Goal: Task Accomplishment & Management: Use online tool/utility

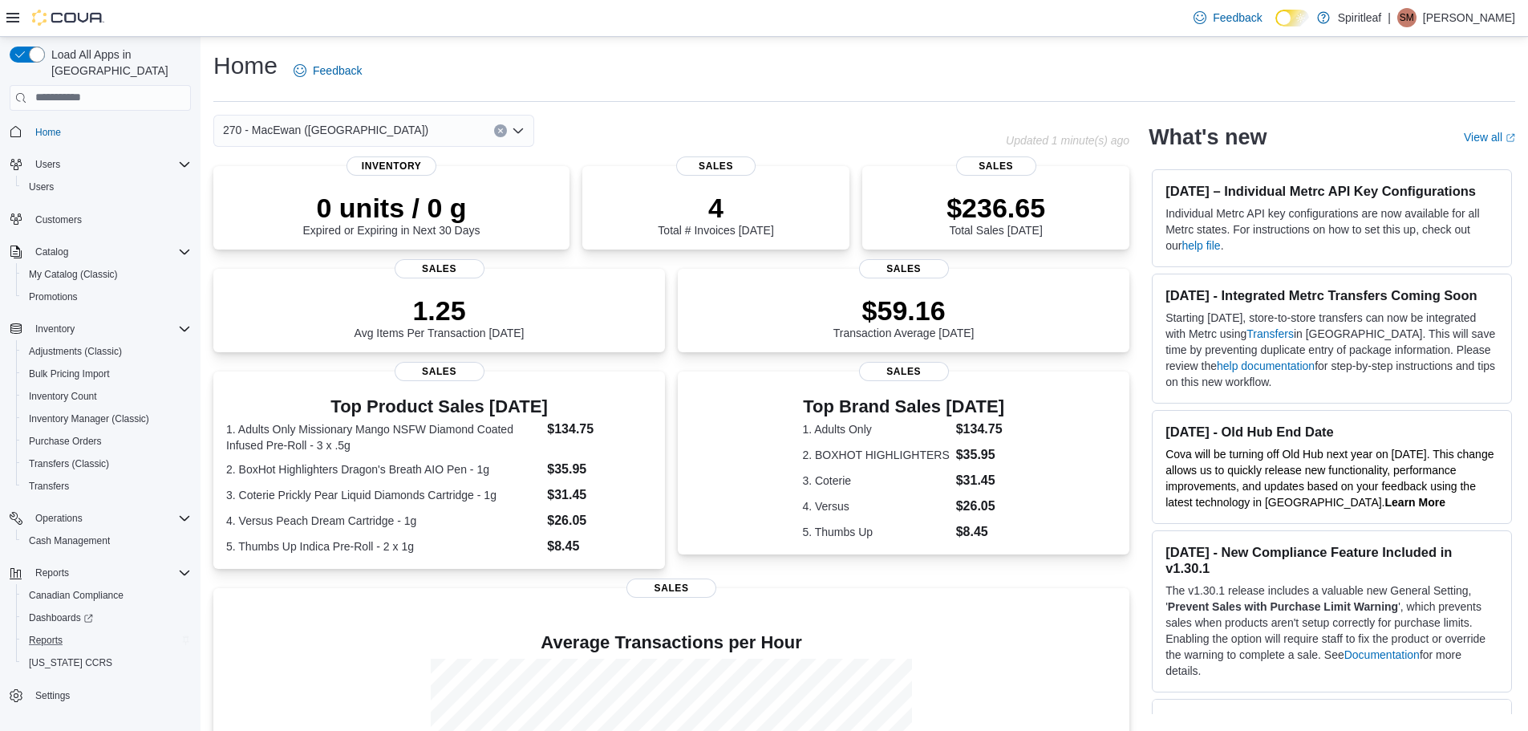
click at [140, 630] on div "Reports" at bounding box center [106, 639] width 168 height 19
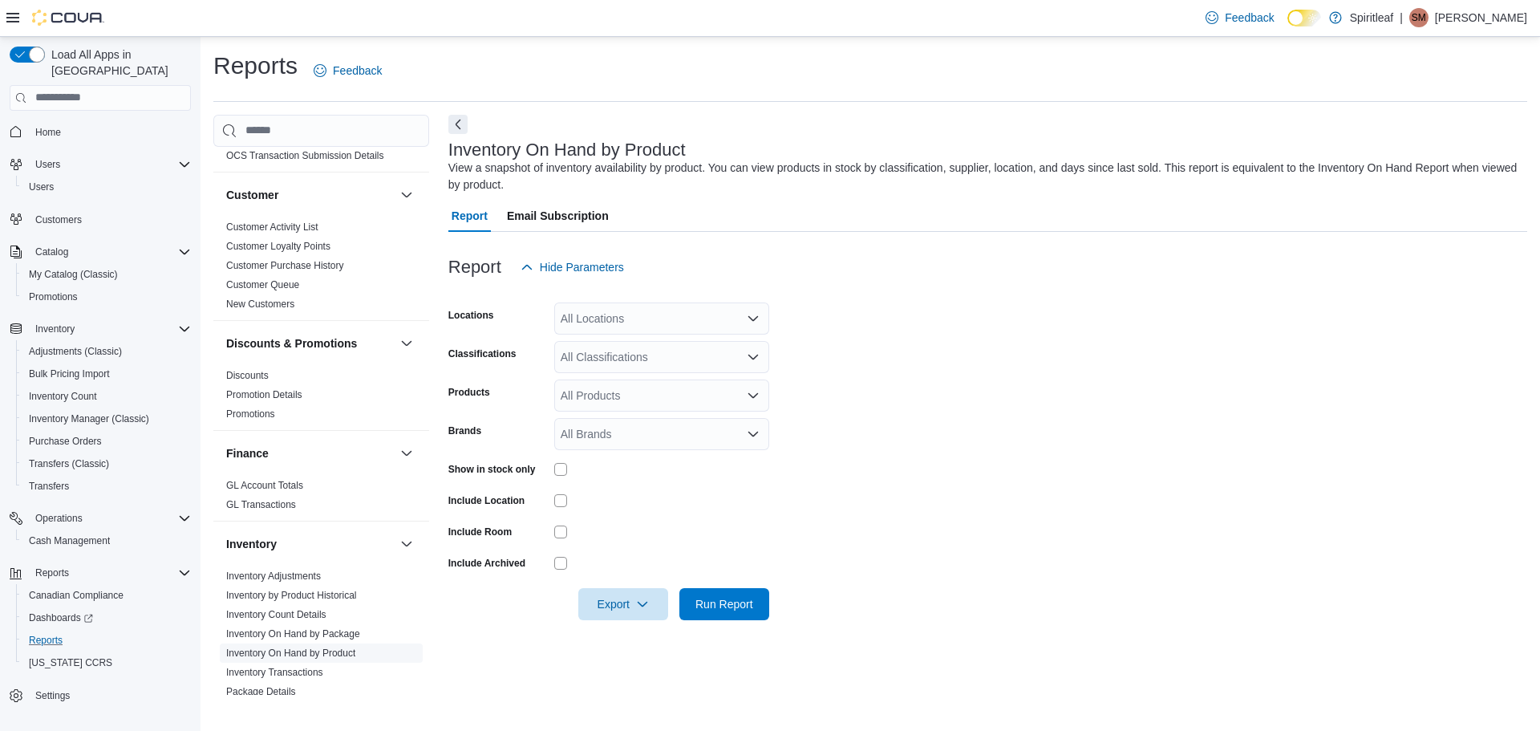
scroll to position [401, 0]
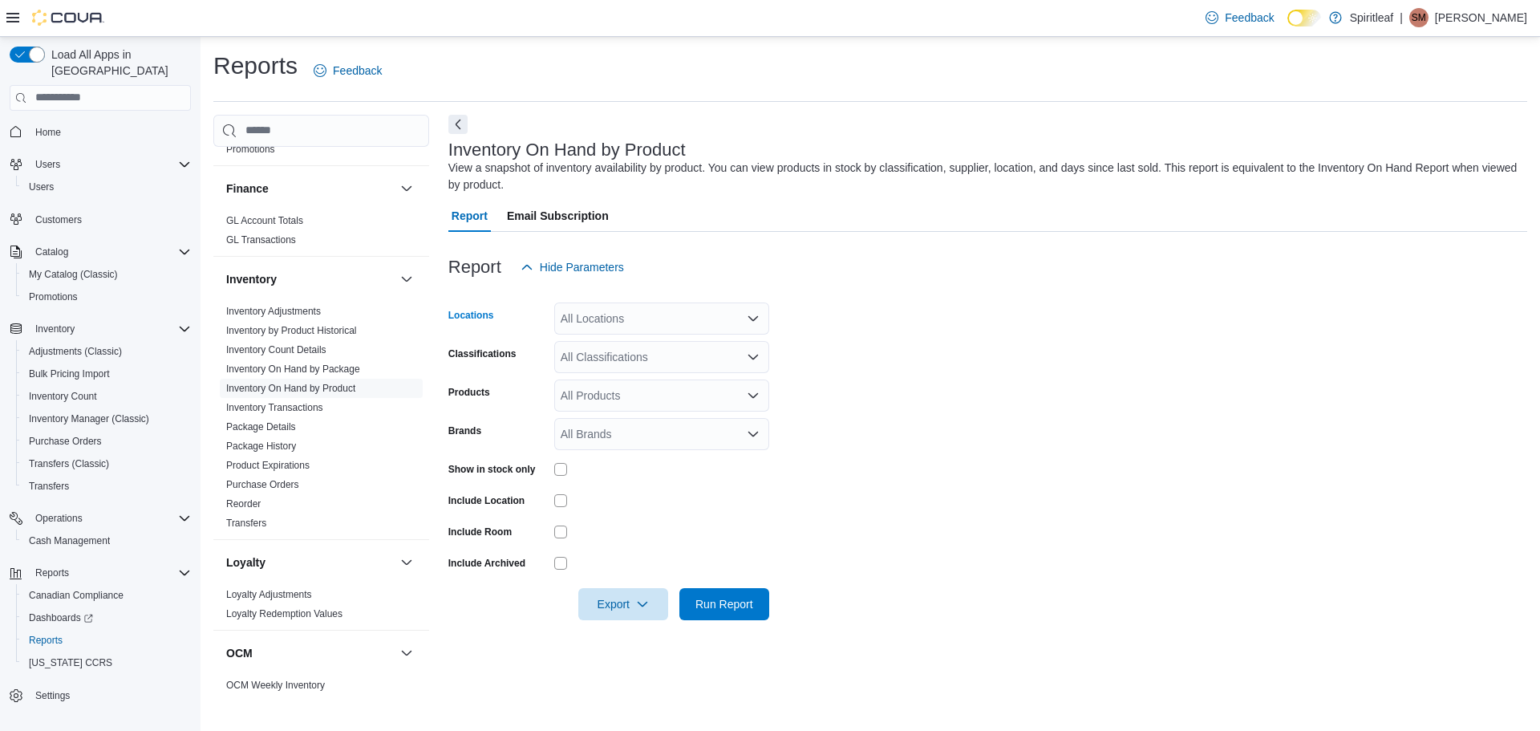
click at [623, 317] on div "All Locations" at bounding box center [661, 318] width 215 height 32
type input "***"
click at [644, 347] on span "270 - MacEwan ([GEOGRAPHIC_DATA])" at bounding box center [715, 346] width 205 height 16
click at [914, 337] on form "Locations 270 - [GEOGRAPHIC_DATA] ([GEOGRAPHIC_DATA]) Classifications All Class…" at bounding box center [987, 451] width 1079 height 337
click at [631, 603] on span "Export" at bounding box center [623, 603] width 71 height 32
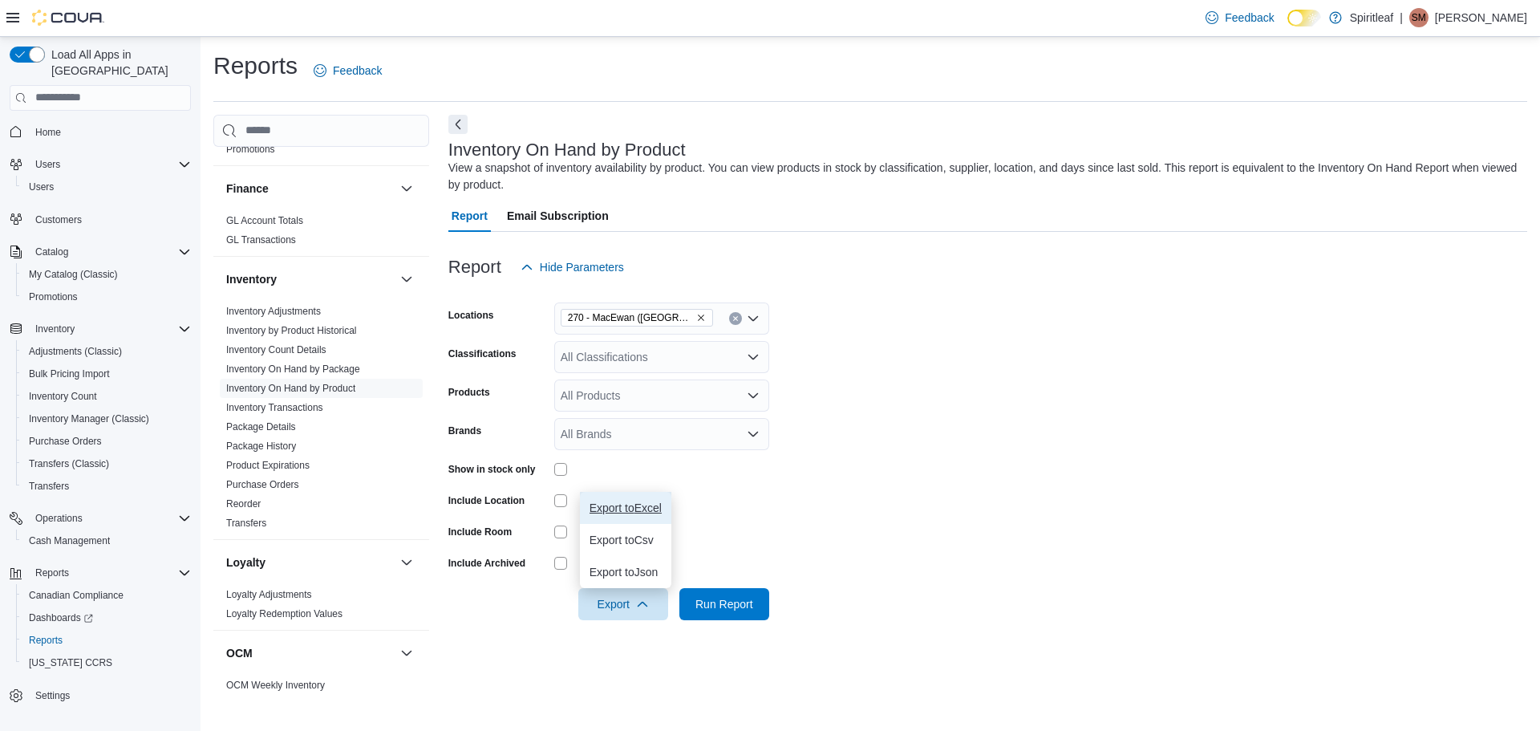
click at [636, 514] on button "Export to Excel" at bounding box center [625, 508] width 91 height 32
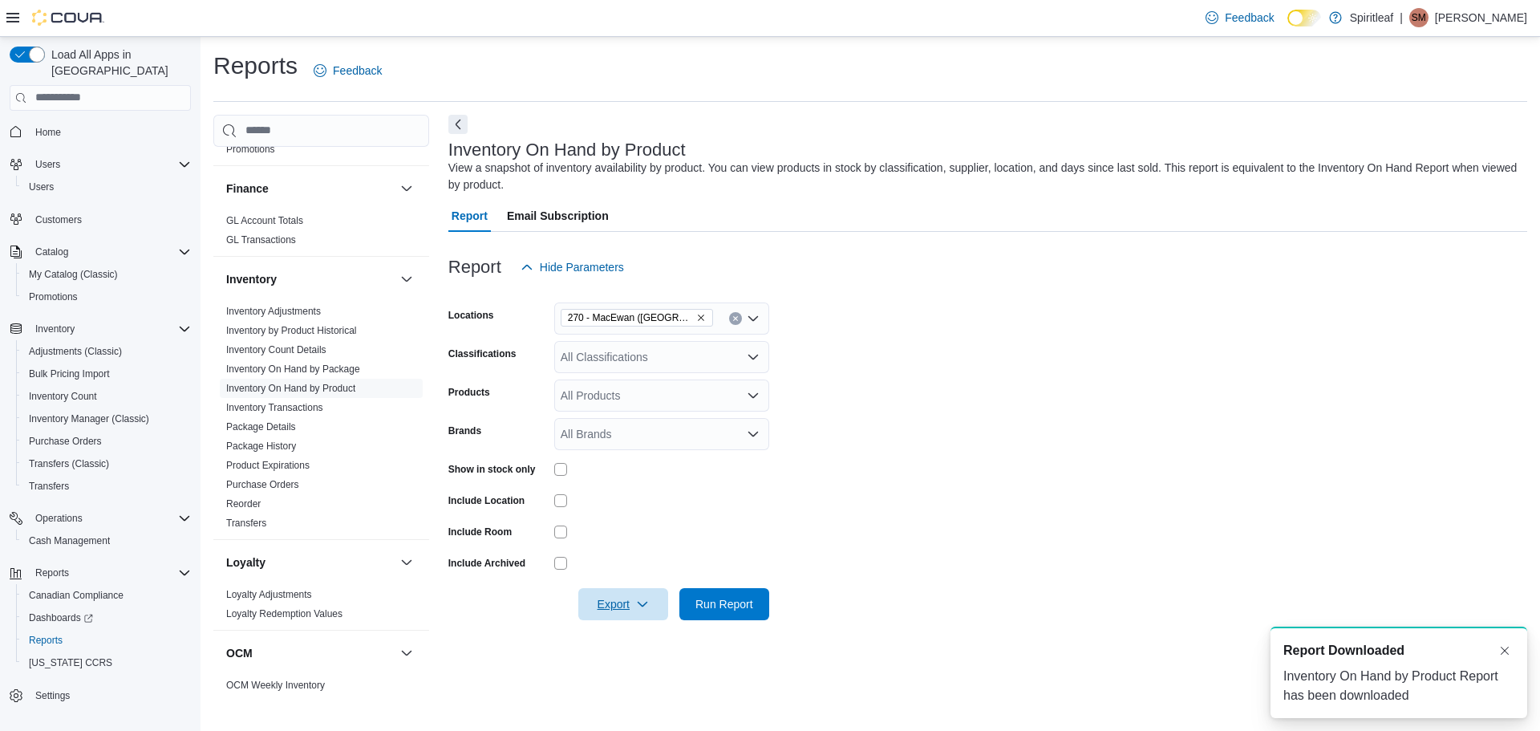
scroll to position [0, 0]
